Goal: Use online tool/utility: Use online tool/utility

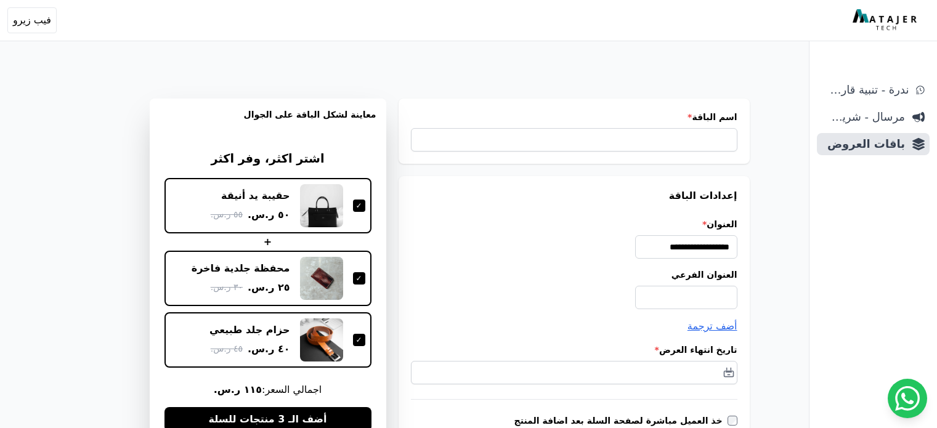
type input "*********"
type input "*******"
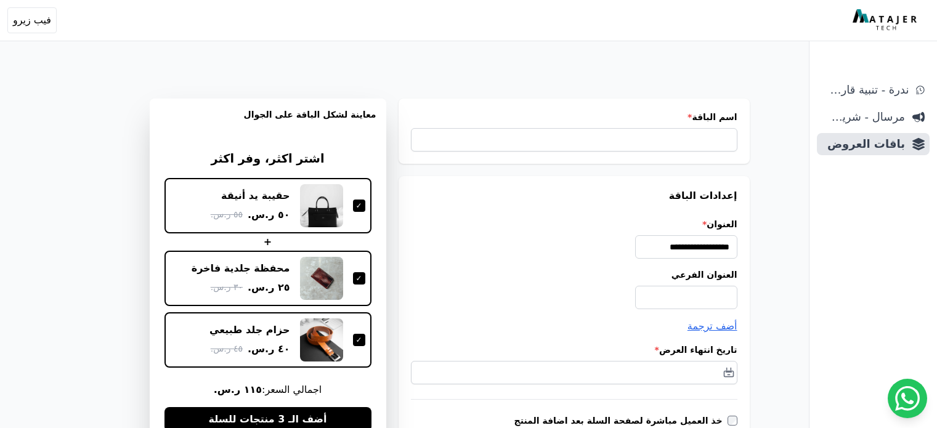
type input "*******"
